Goal: Task Accomplishment & Management: Manage account settings

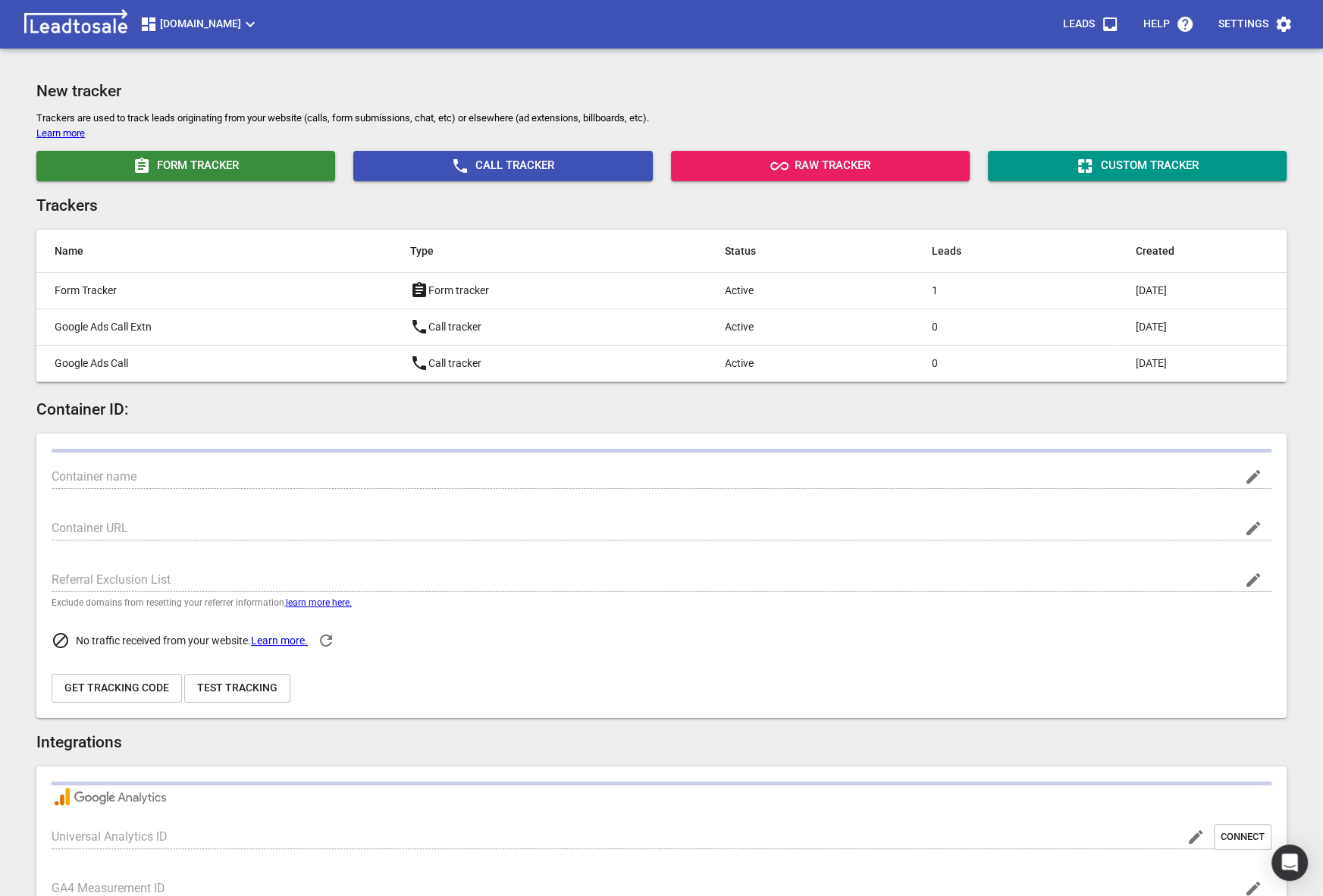
type input "[DOMAIN_NAME]"
type input "[URL][DOMAIN_NAME]"
click at [179, 25] on span "[DOMAIN_NAME]" at bounding box center [199, 24] width 120 height 19
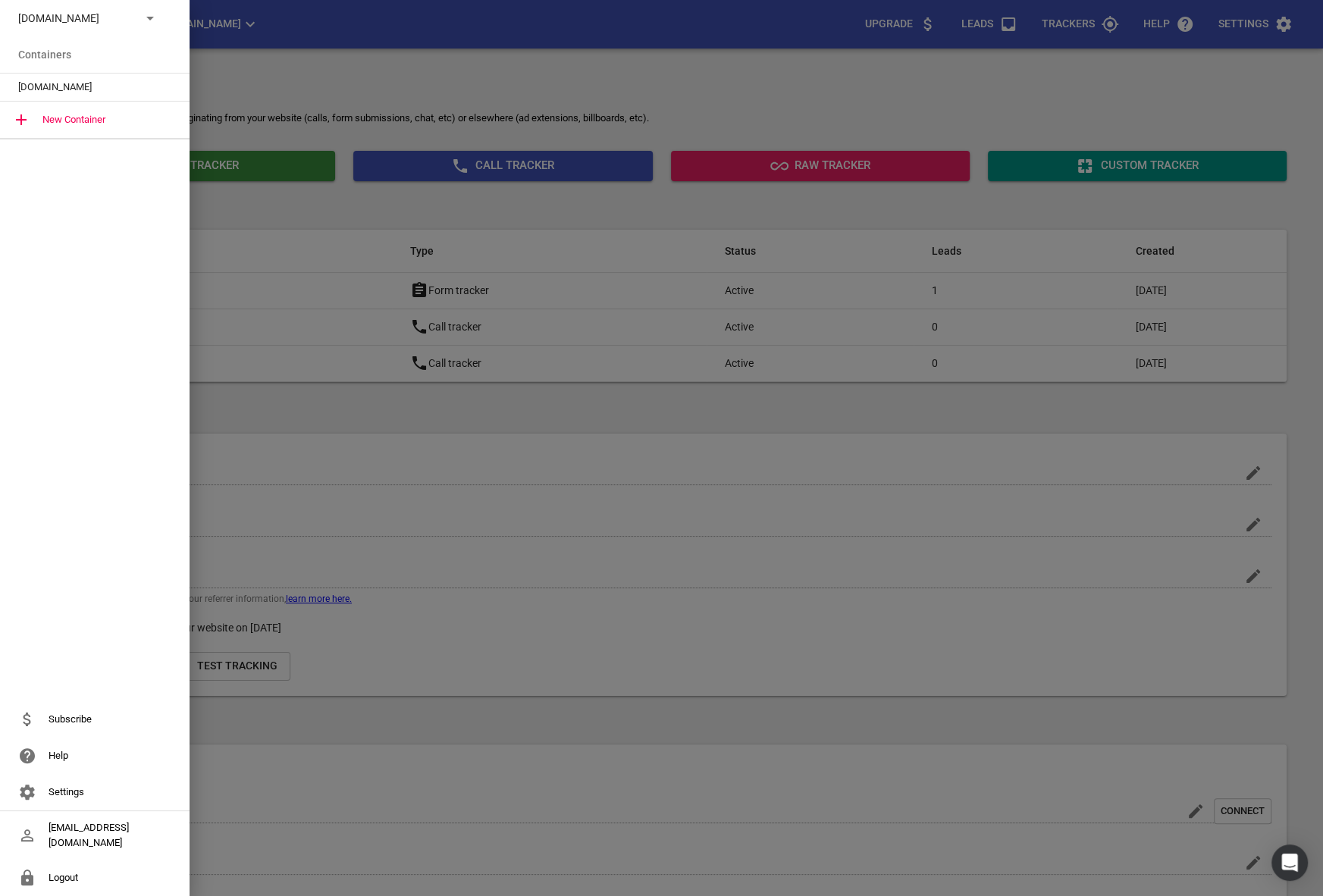
click at [112, 23] on p "[DOMAIN_NAME]" at bounding box center [73, 18] width 110 height 16
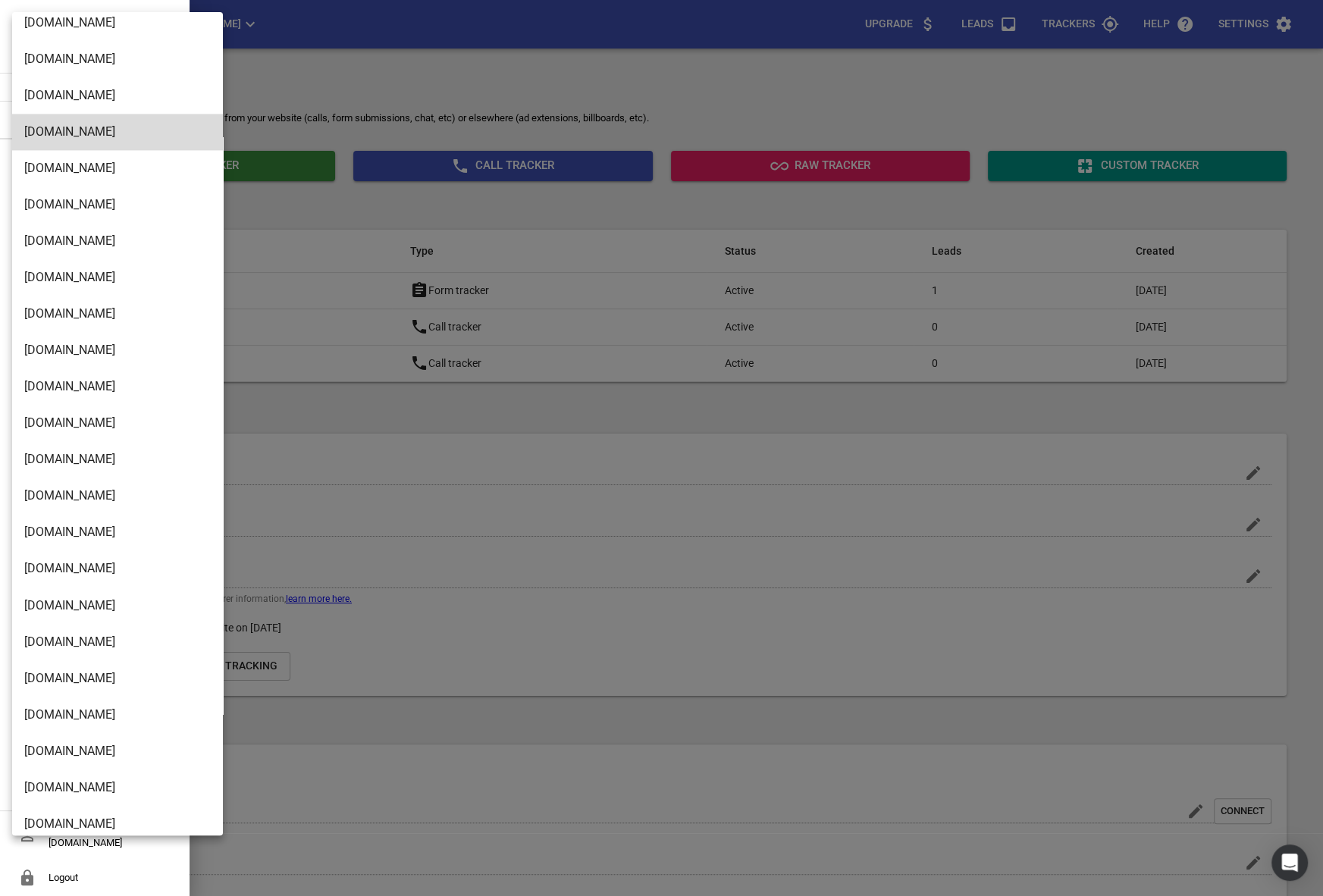
scroll to position [2375, 0]
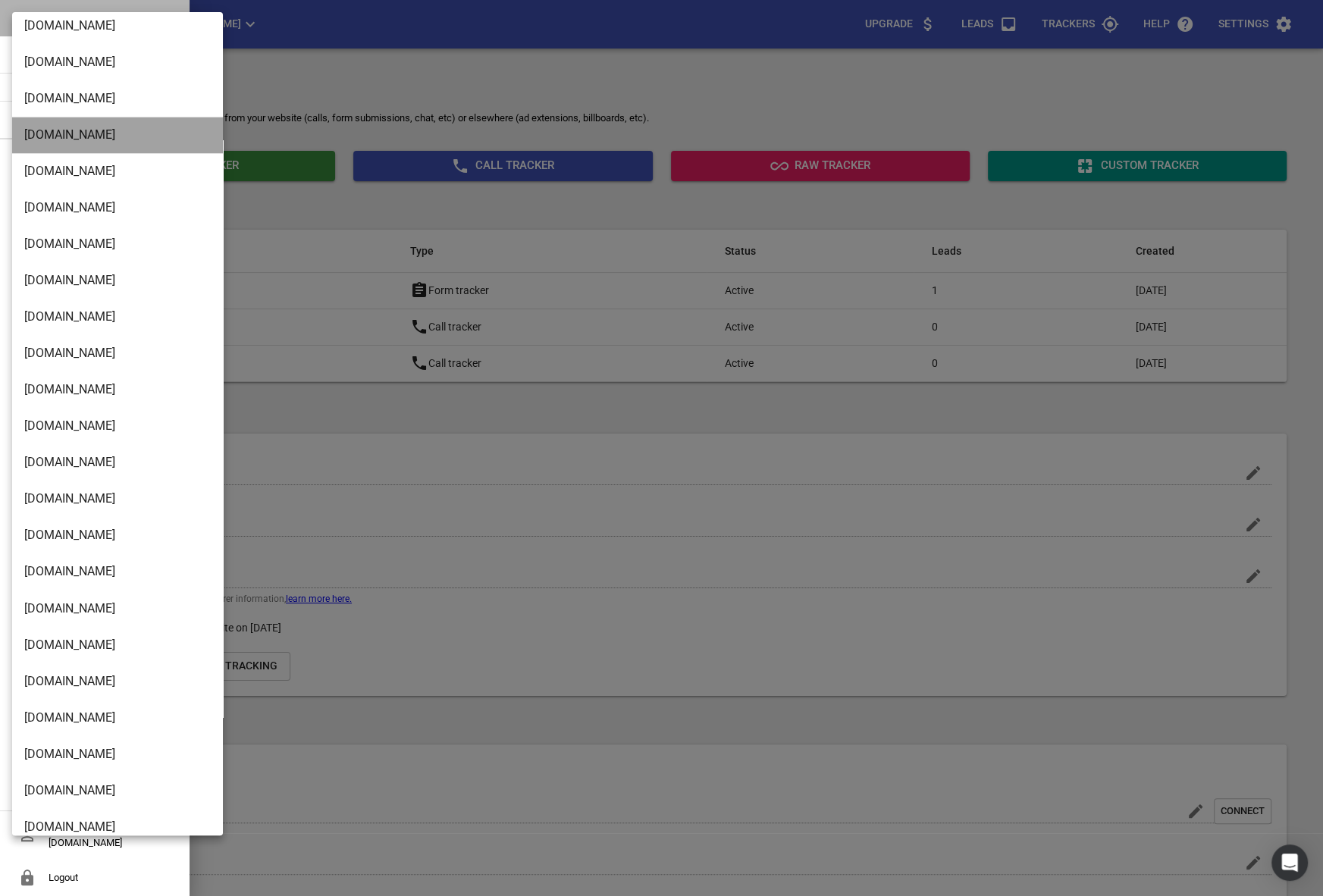
click at [78, 143] on li "[DOMAIN_NAME]" at bounding box center [117, 134] width 211 height 36
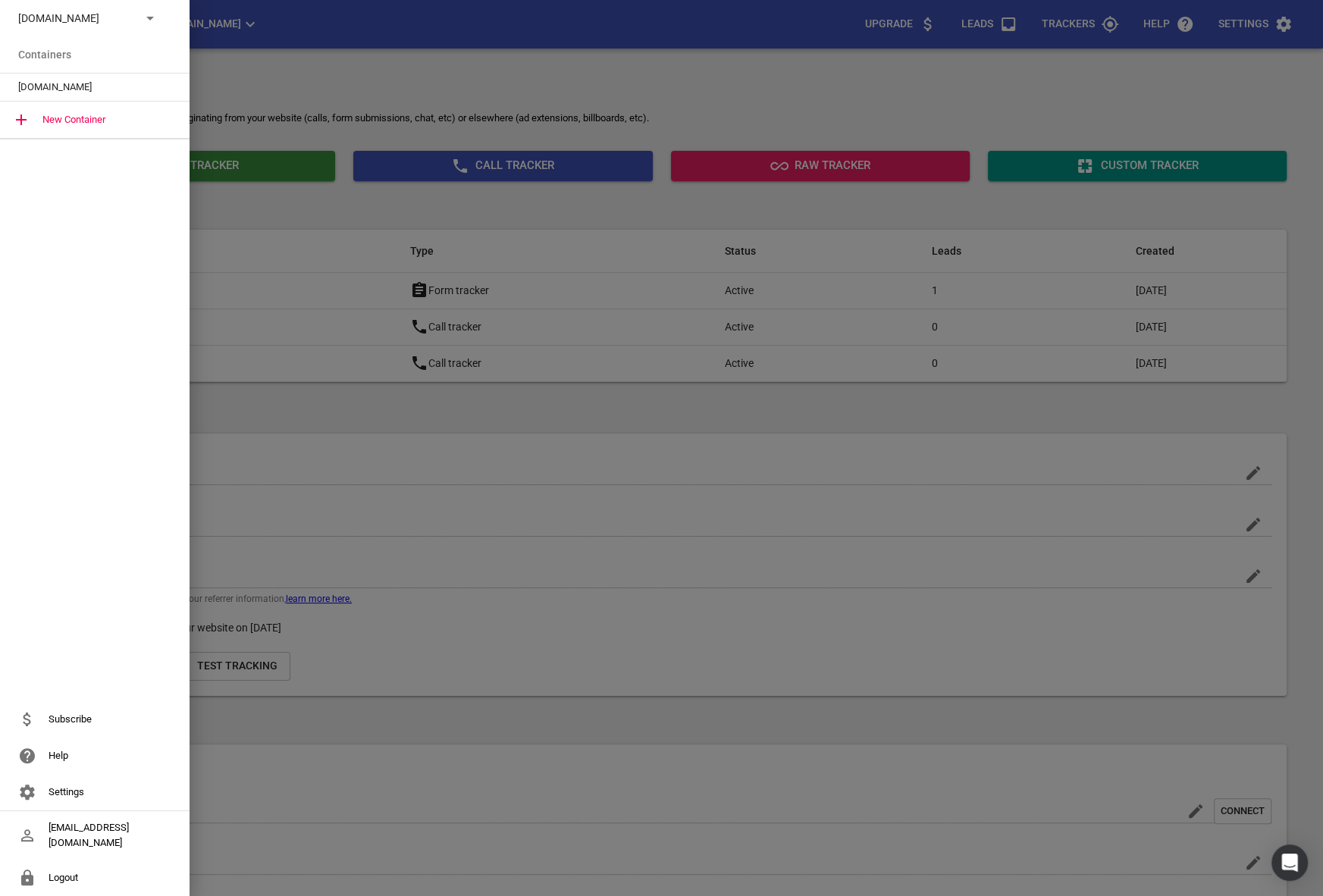
click at [63, 94] on span "[DOMAIN_NAME]" at bounding box center [89, 87] width 141 height 15
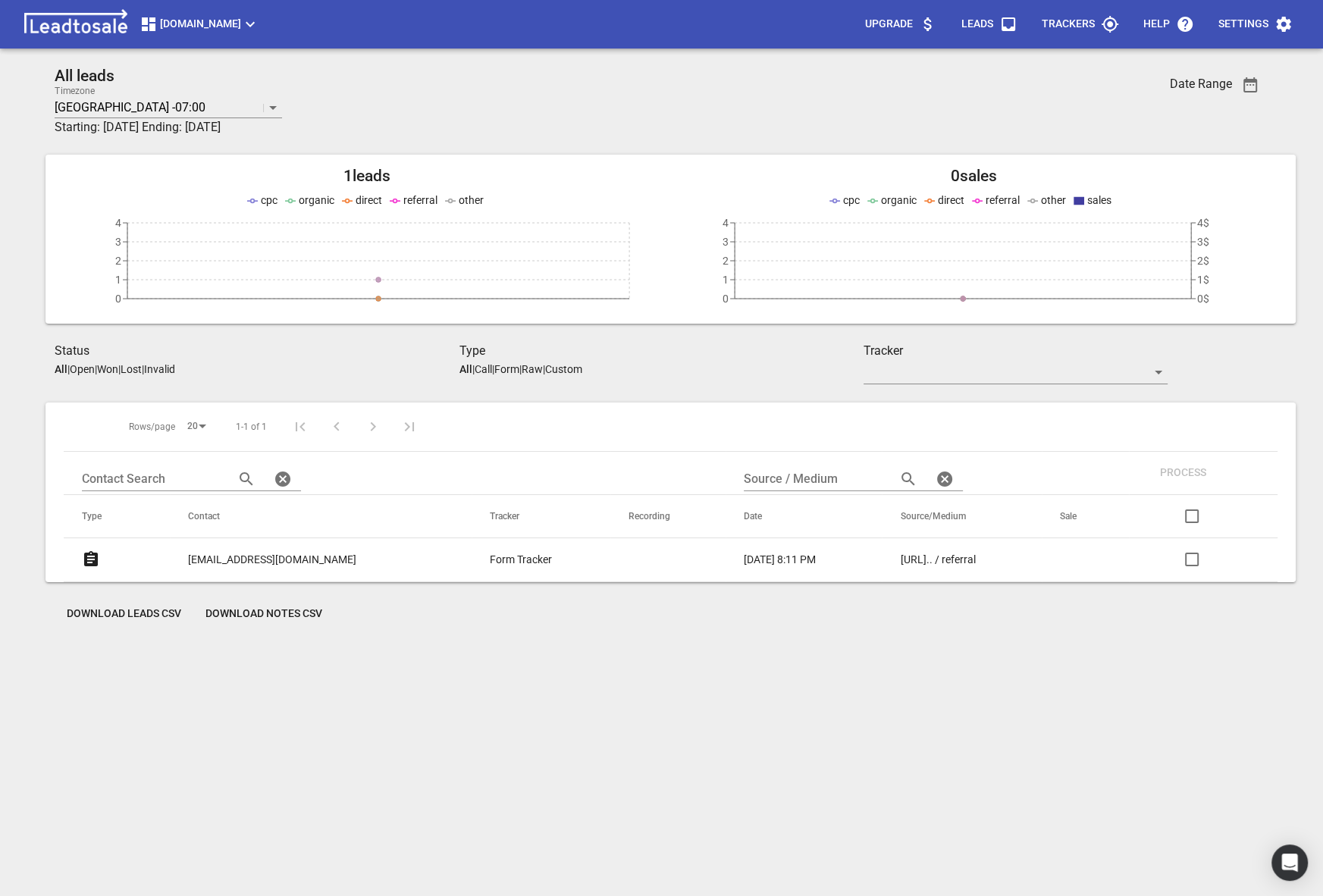
click at [205, 8] on div "[DOMAIN_NAME] Upgrade Leads Trackers Help Settings" at bounding box center [662, 24] width 1323 height 48
click at [192, 23] on span "[DOMAIN_NAME]" at bounding box center [199, 24] width 120 height 19
